Goal: Transaction & Acquisition: Purchase product/service

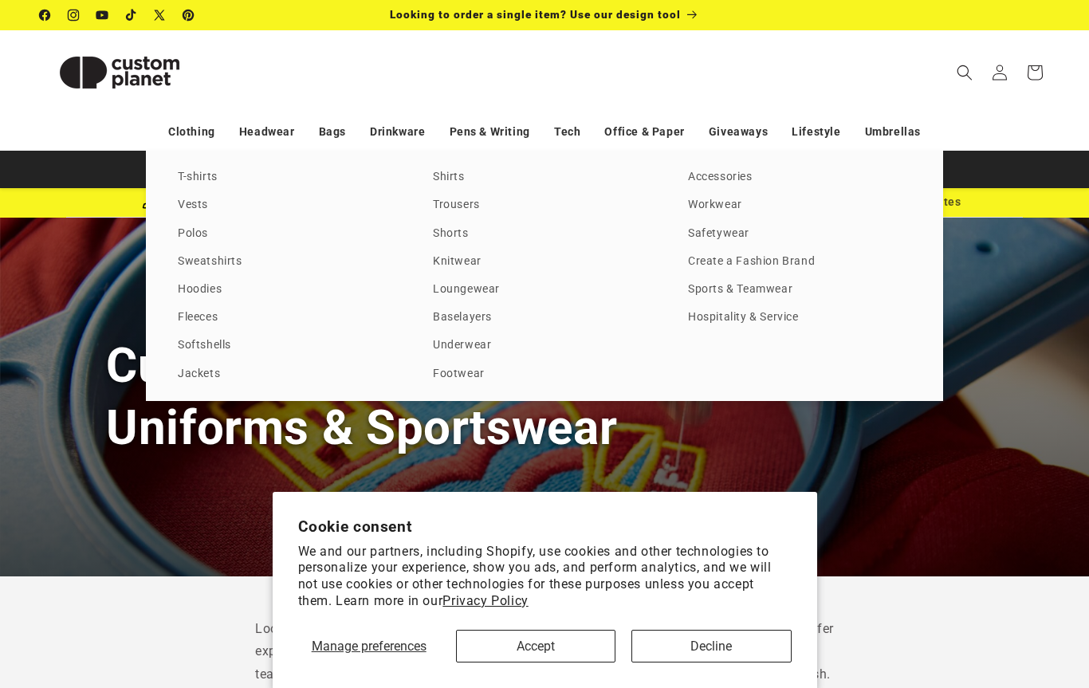
click at [1045, 429] on div "Custom Embroidery for Workwear, Uniforms & Sportswear" at bounding box center [544, 397] width 1089 height 359
click at [194, 272] on link "Sweatshirts" at bounding box center [289, 262] width 223 height 22
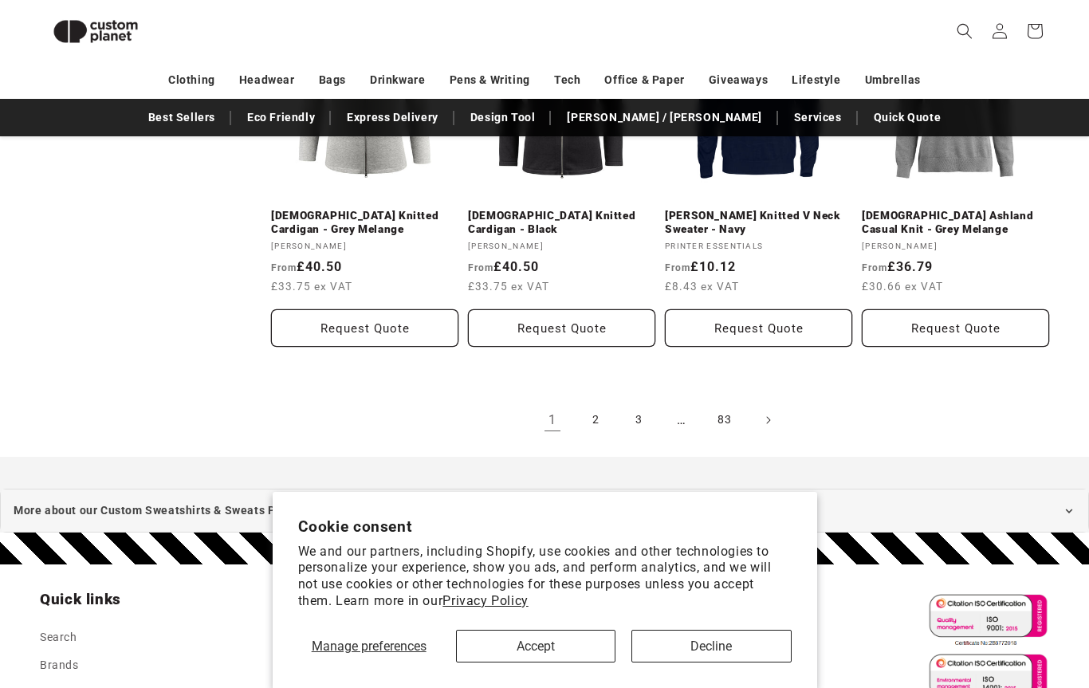
scroll to position [1771, 0]
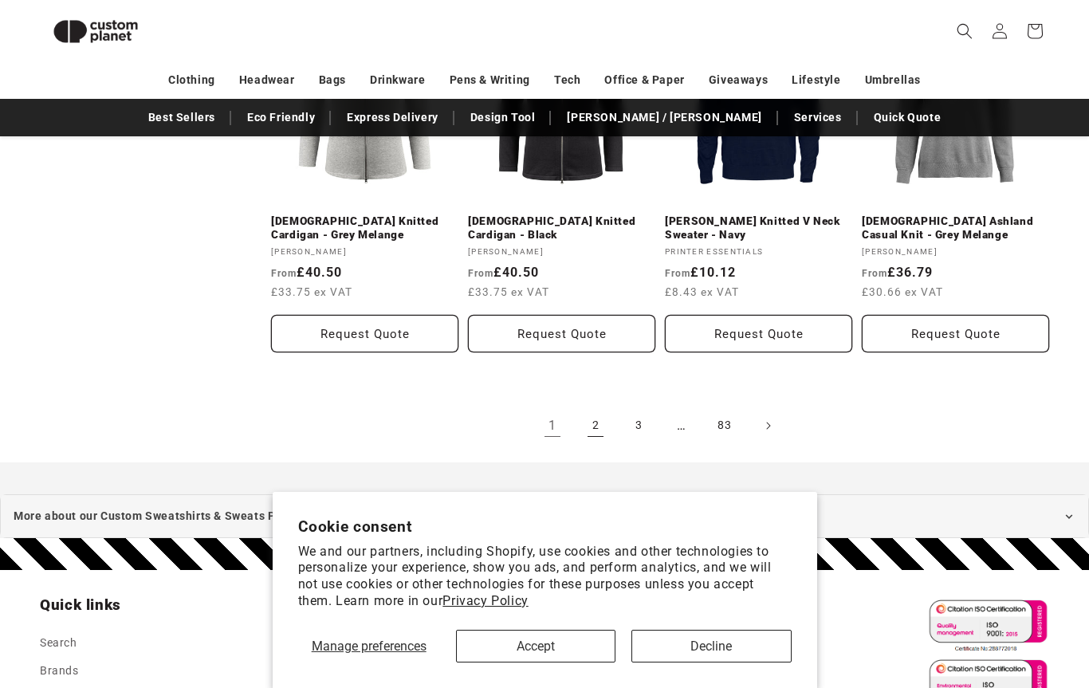
click at [588, 438] on link "2" at bounding box center [595, 425] width 35 height 35
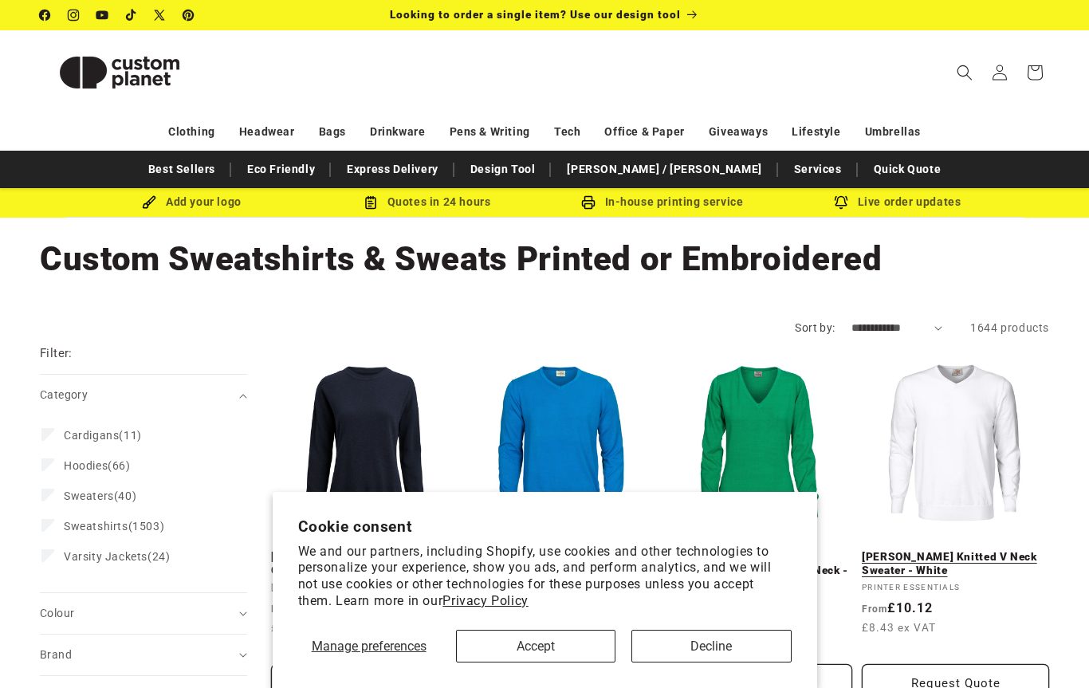
click at [1039, 550] on link "Forehand Knitted V Neck Sweater - White" at bounding box center [955, 564] width 187 height 28
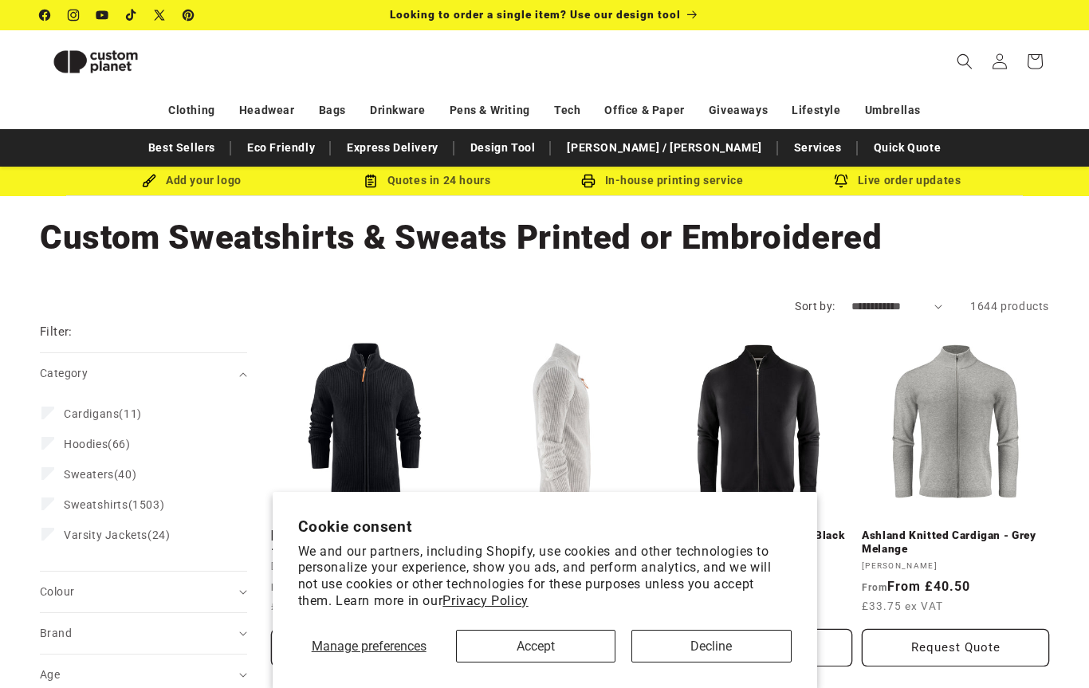
scroll to position [1771, 0]
